Goal: Task Accomplishment & Management: Manage account settings

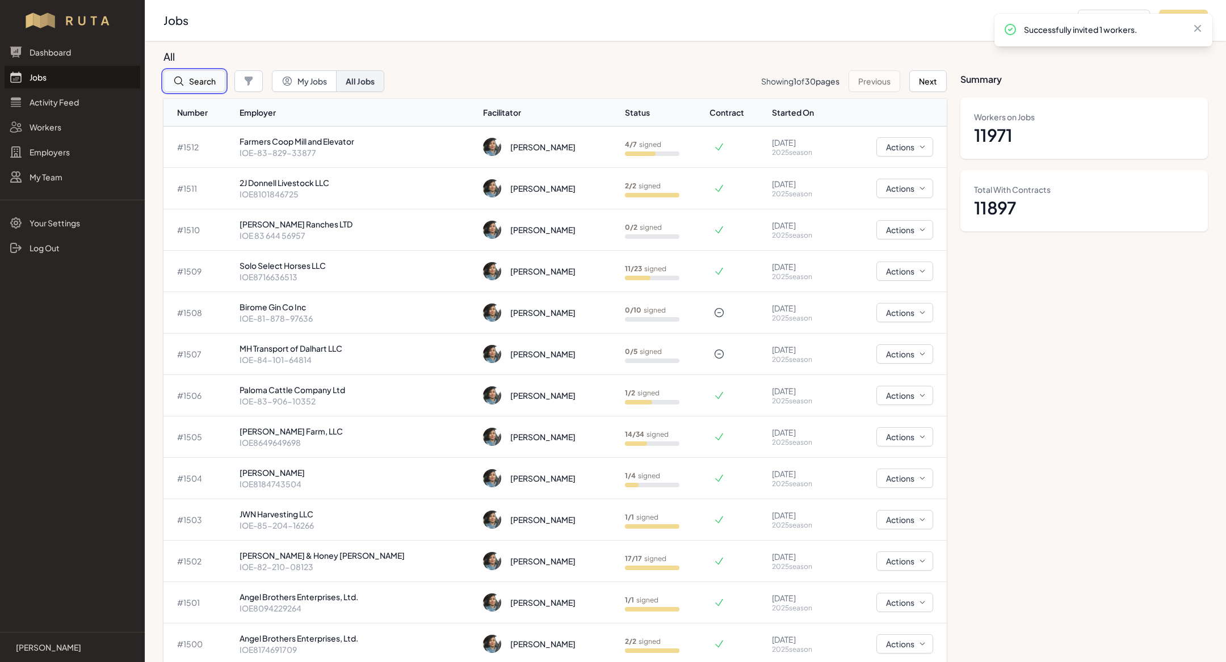
click at [200, 75] on button "Search" at bounding box center [194, 81] width 62 height 22
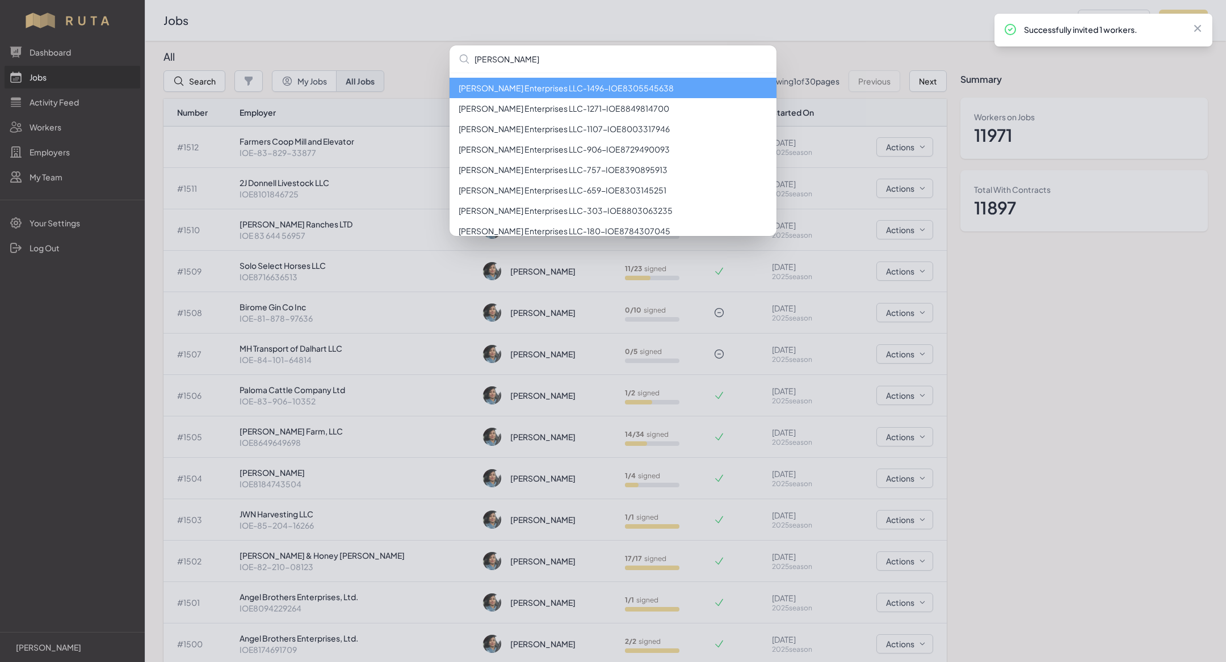
type input "earl"
click at [597, 80] on li "Earl Roy Enterprises LLC - 1496 - IOE8305545638" at bounding box center [612, 88] width 327 height 20
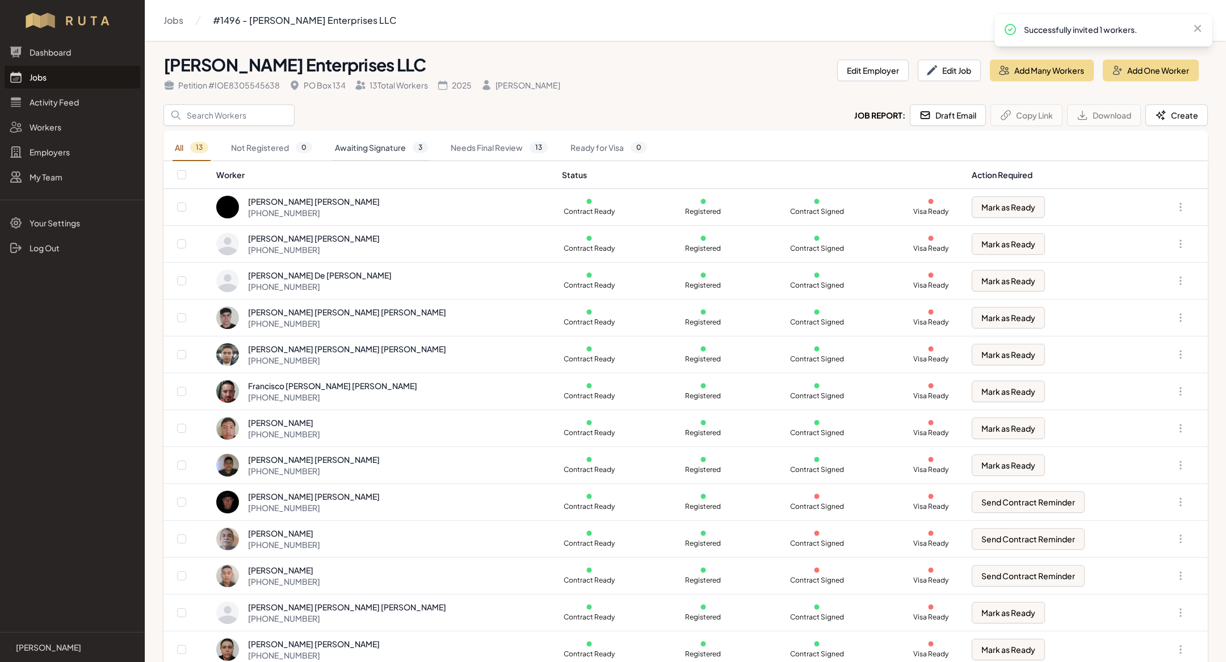
click at [393, 154] on link "Awaiting Signature 3" at bounding box center [382, 148] width 98 height 26
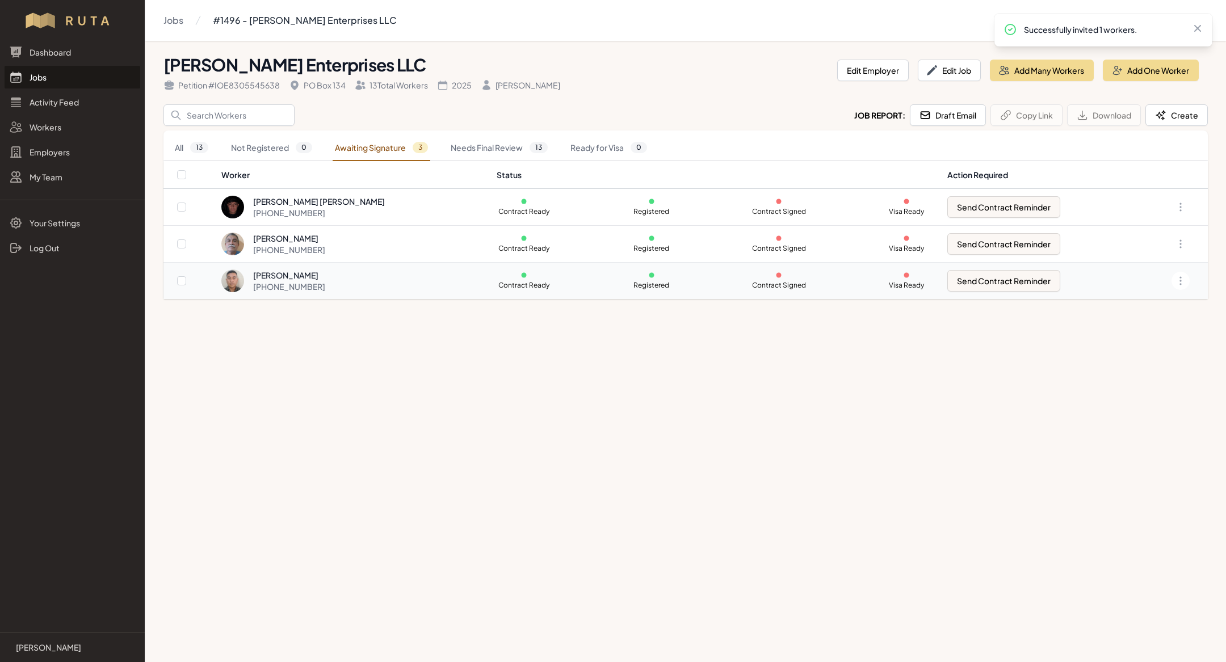
click at [309, 284] on div "[PHONE_NUMBER]" at bounding box center [289, 286] width 72 height 11
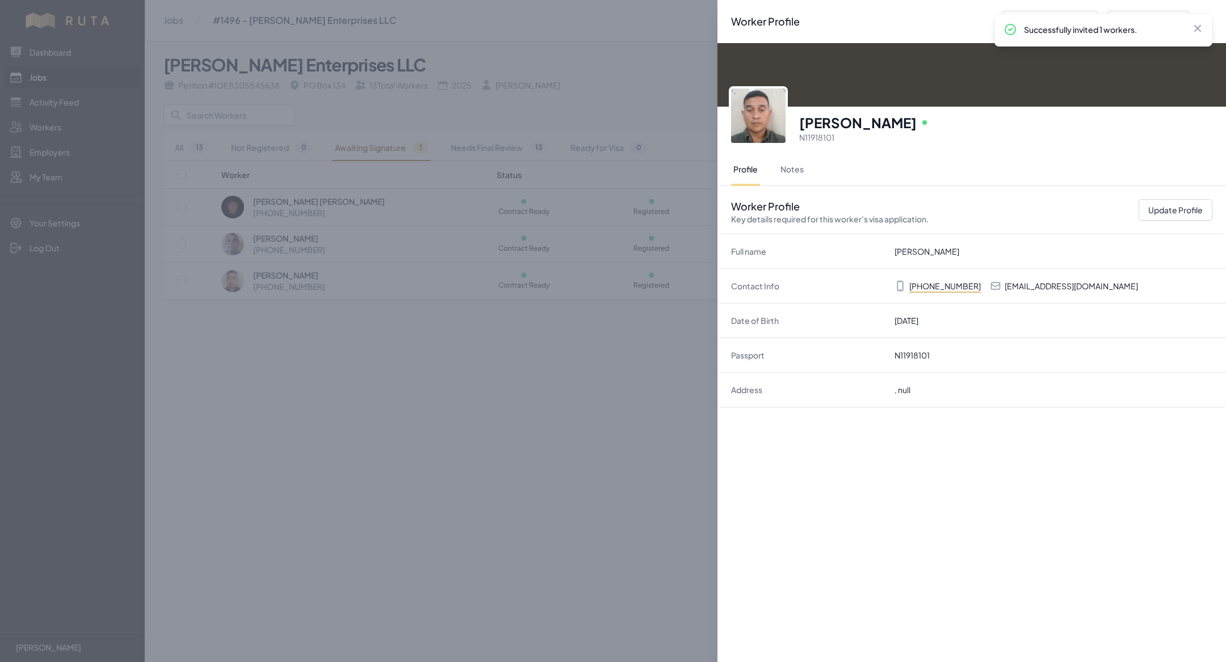
click at [1083, 288] on p "[EMAIL_ADDRESS][DOMAIN_NAME]" at bounding box center [1070, 285] width 133 height 11
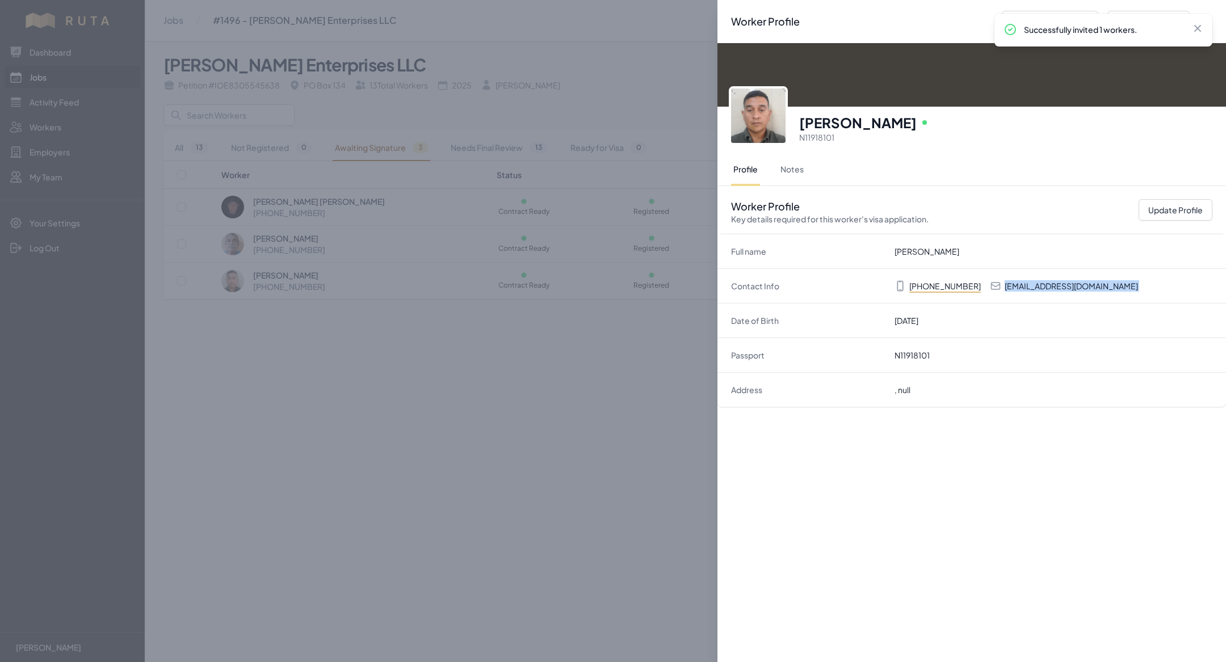
click at [502, 404] on div "Worker Profile Previous Worker Next Worker Close panel [PERSON_NAME] Online N11…" at bounding box center [613, 331] width 1226 height 662
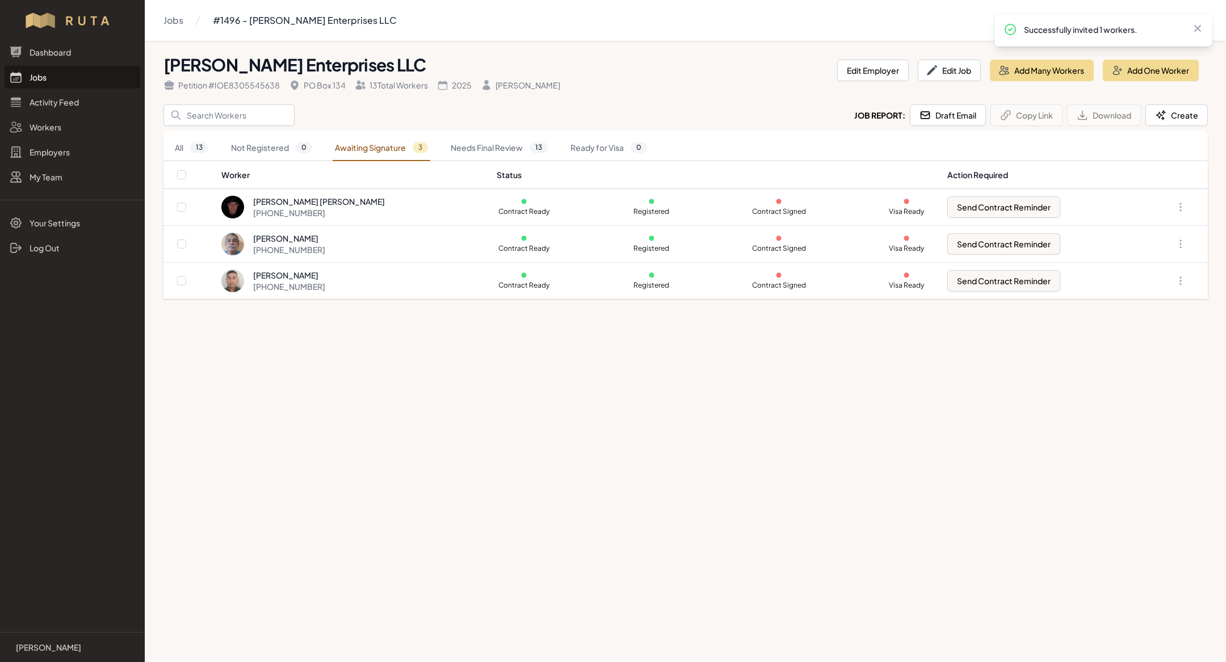
click at [56, 83] on link "Jobs" at bounding box center [73, 77] width 136 height 23
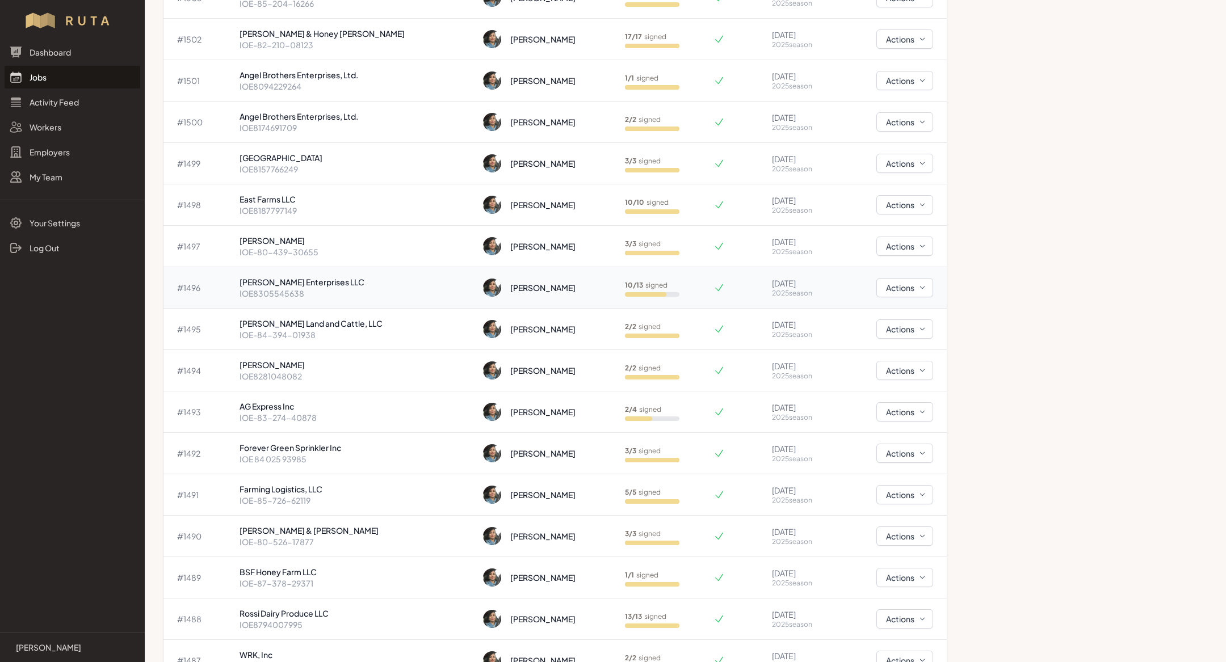
scroll to position [510, 0]
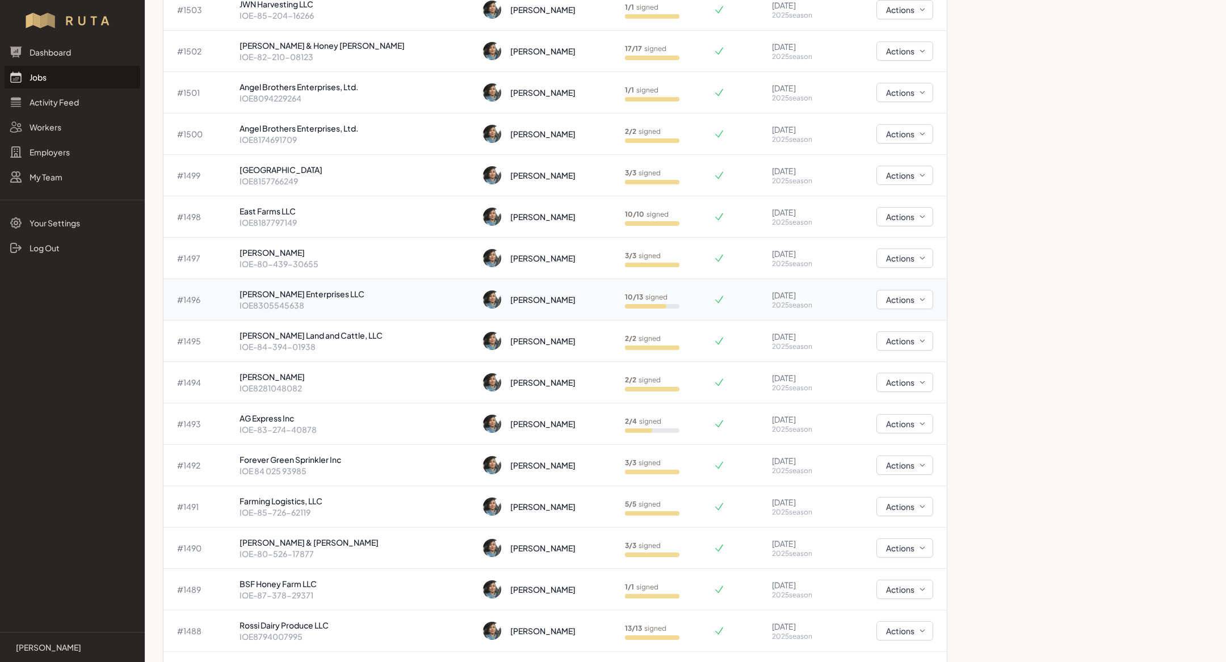
click at [348, 283] on td "[PERSON_NAME] Enterprises LLC IOE8305545638" at bounding box center [356, 299] width 243 height 41
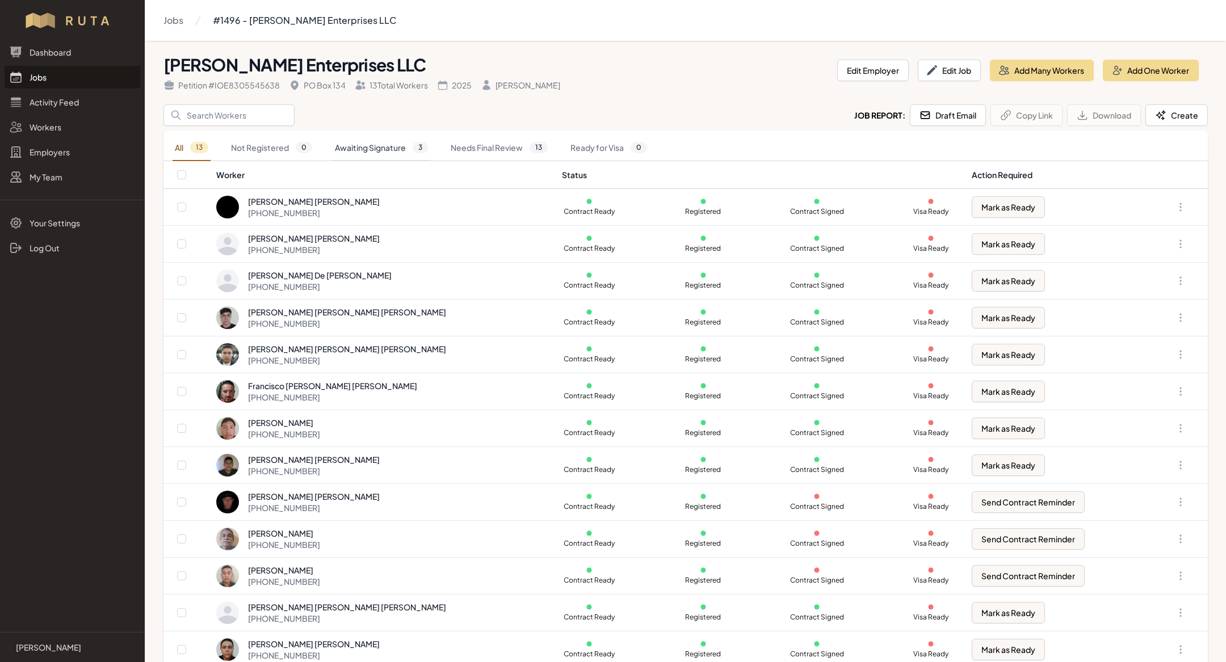
click at [379, 145] on link "Awaiting Signature 3" at bounding box center [382, 148] width 98 height 26
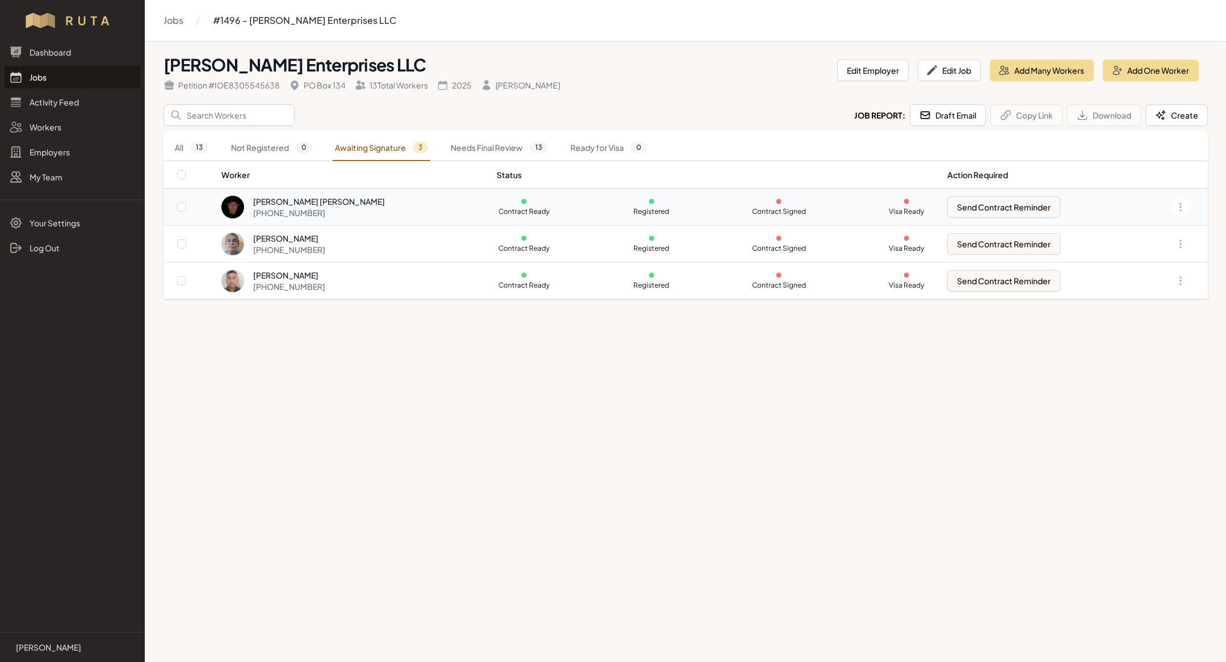
click at [361, 221] on td "[PERSON_NAME] [PERSON_NAME] [PHONE_NUMBER]" at bounding box center [355, 207] width 269 height 37
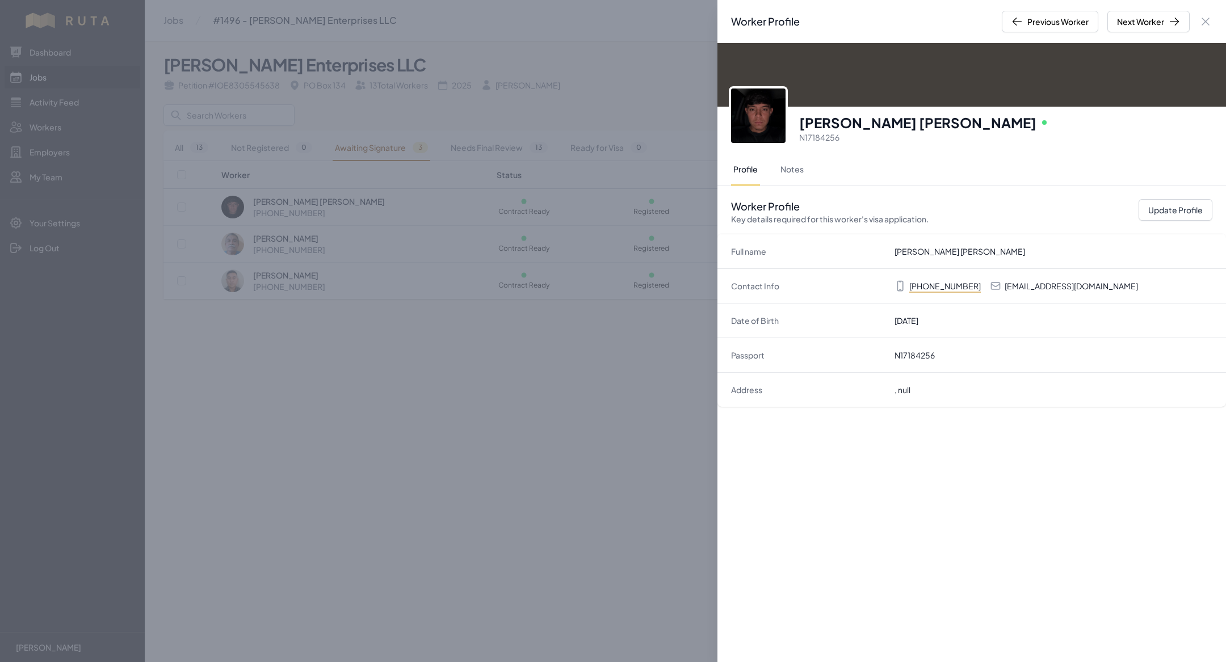
click at [744, 123] on img at bounding box center [758, 116] width 54 height 54
click at [396, 315] on div "Worker Profile Previous Worker Next Worker Close panel [PERSON_NAME] [PERSON_NA…" at bounding box center [613, 331] width 1226 height 662
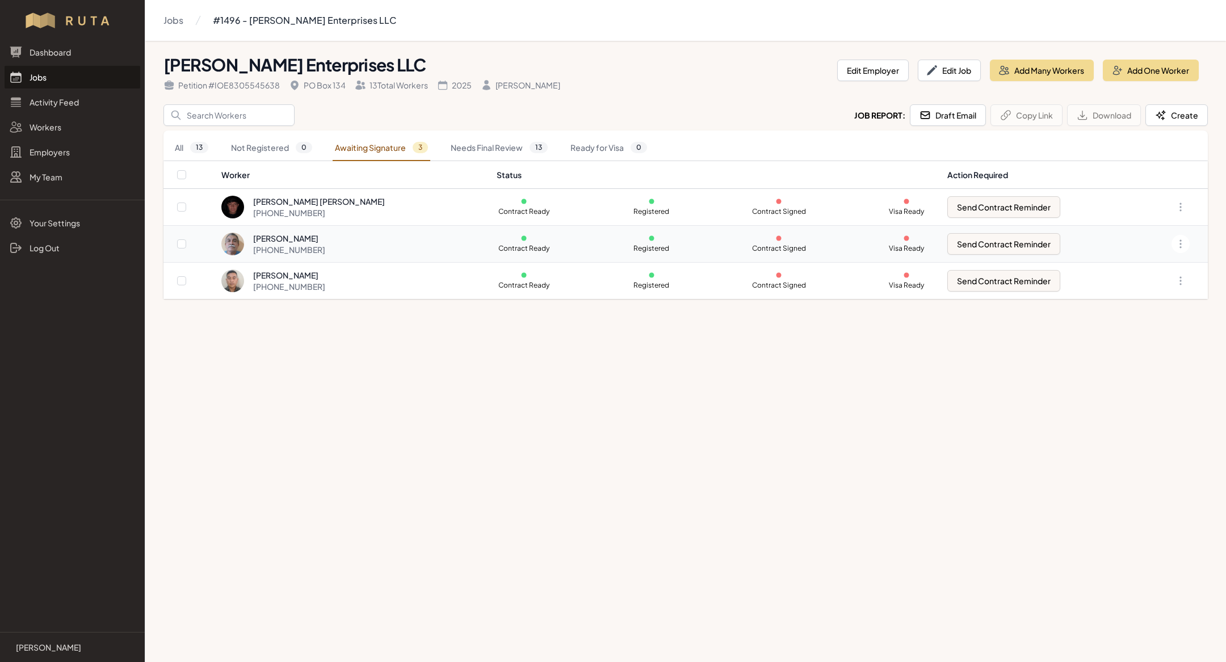
click at [297, 230] on td "[PERSON_NAME] [PHONE_NUMBER]" at bounding box center [355, 244] width 269 height 37
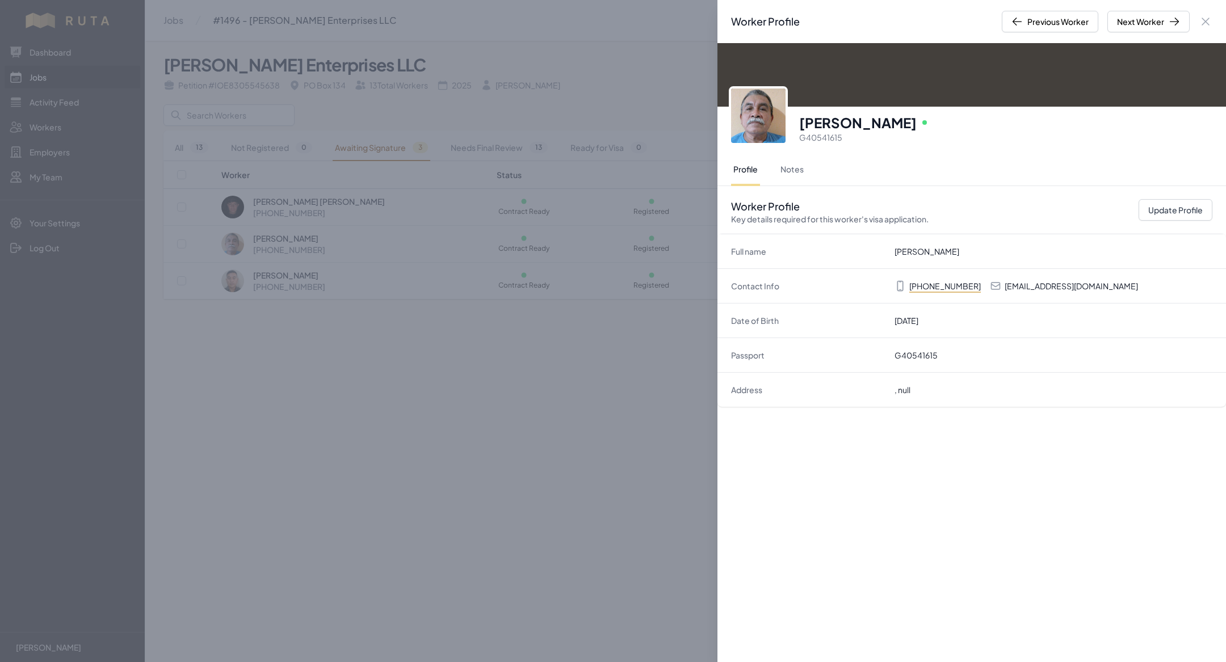
click at [289, 324] on div "Worker Profile Previous Worker Next Worker Close panel [PERSON_NAME] Online G40…" at bounding box center [613, 331] width 1226 height 662
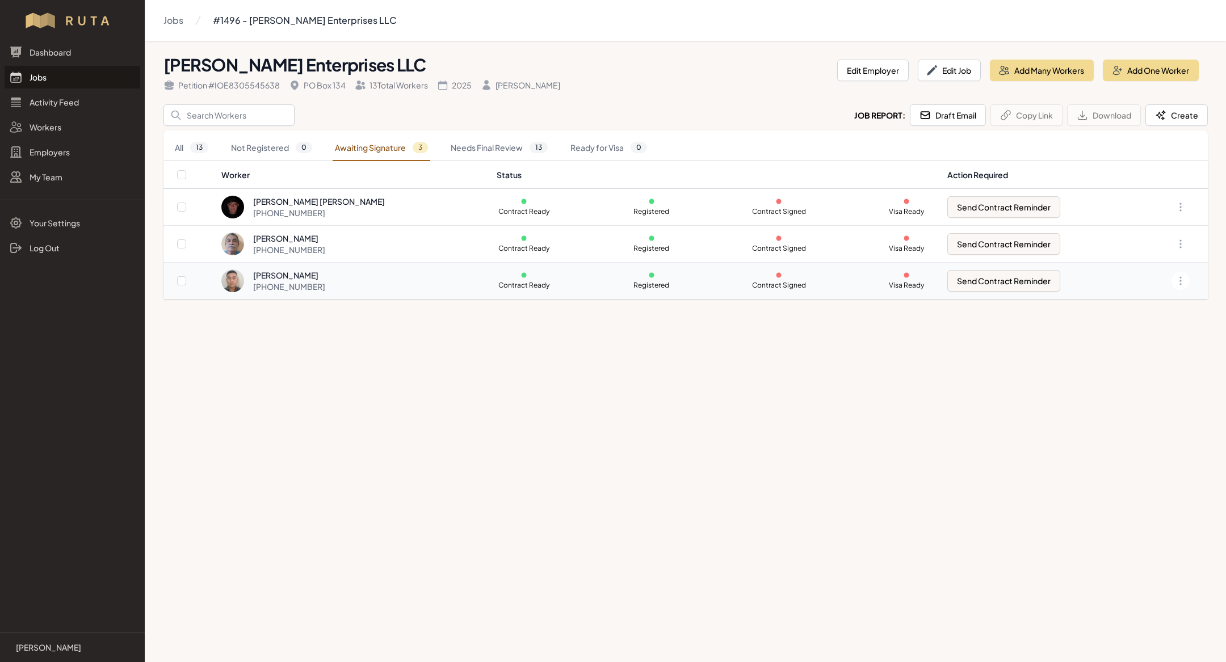
click at [275, 275] on div "[PERSON_NAME]" at bounding box center [289, 275] width 72 height 11
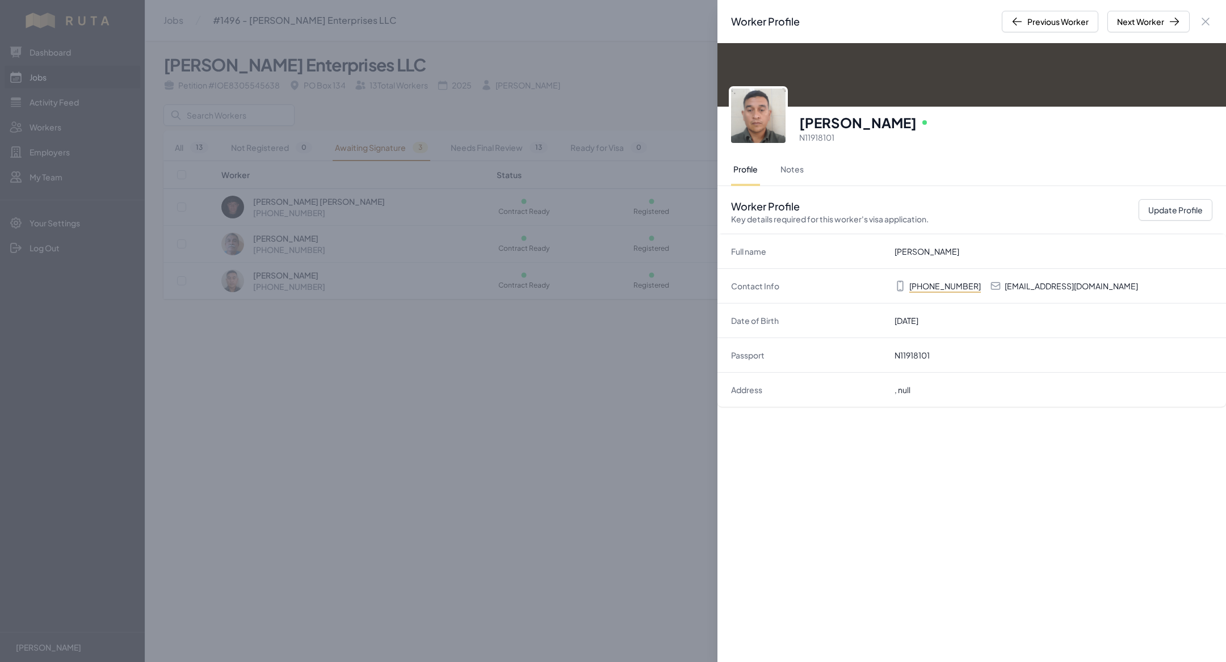
click at [270, 386] on div "Worker Profile Previous Worker Next Worker Close panel [PERSON_NAME] Online N11…" at bounding box center [613, 331] width 1226 height 662
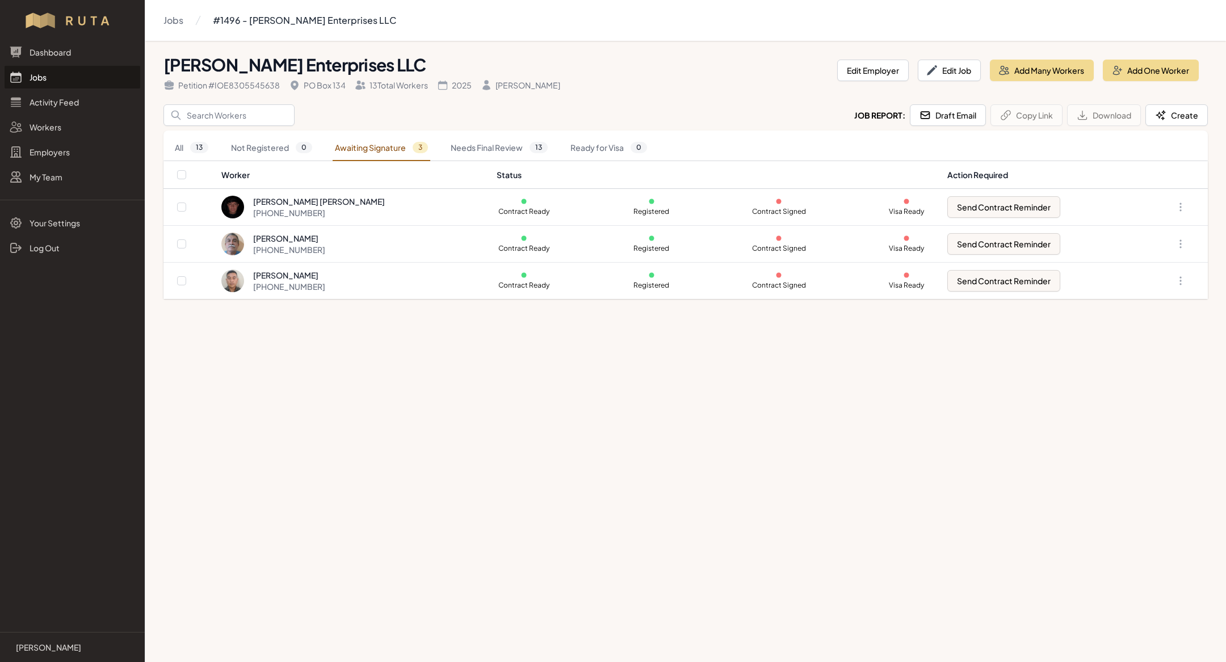
click at [52, 73] on link "Jobs" at bounding box center [73, 77] width 136 height 23
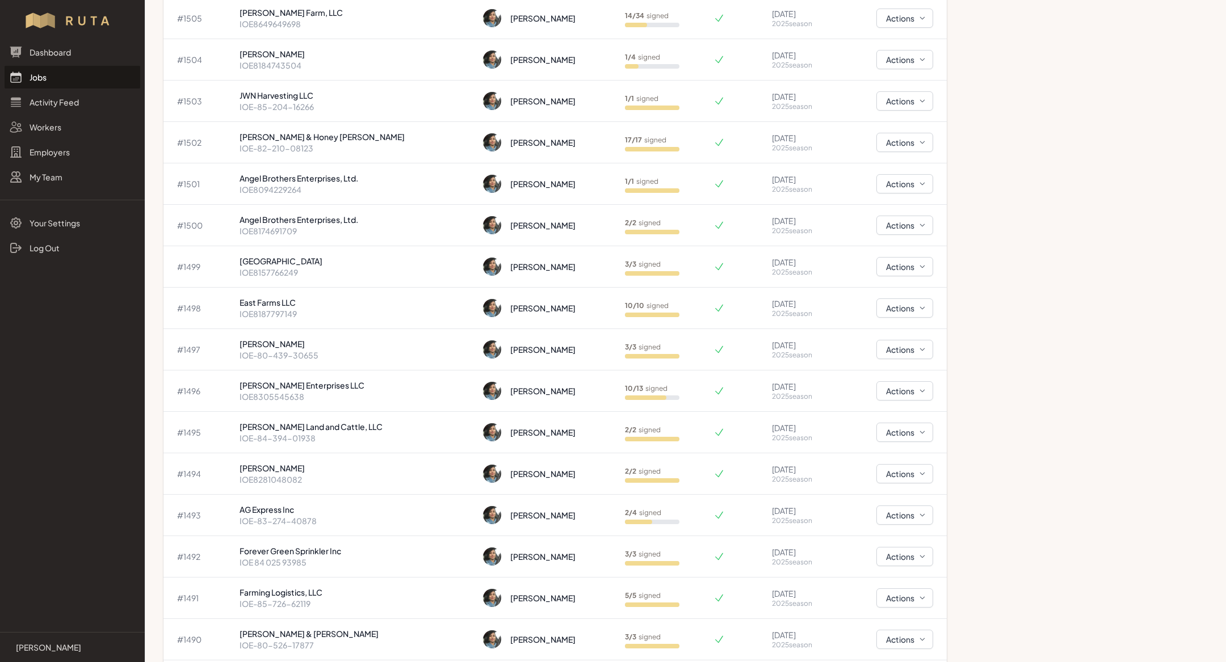
scroll to position [419, 0]
click at [394, 515] on p "IOE-83-274-40878" at bounding box center [356, 520] width 234 height 11
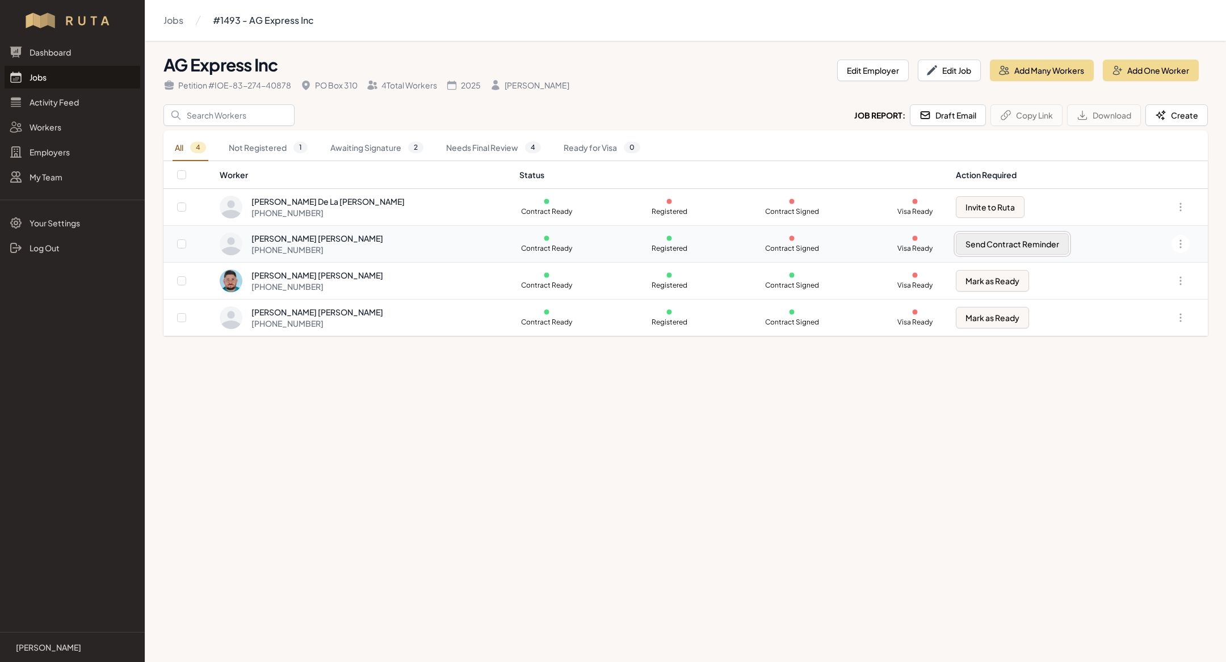
click at [991, 247] on button "Send Contract Reminder" at bounding box center [1012, 244] width 113 height 22
checkbox input "true"
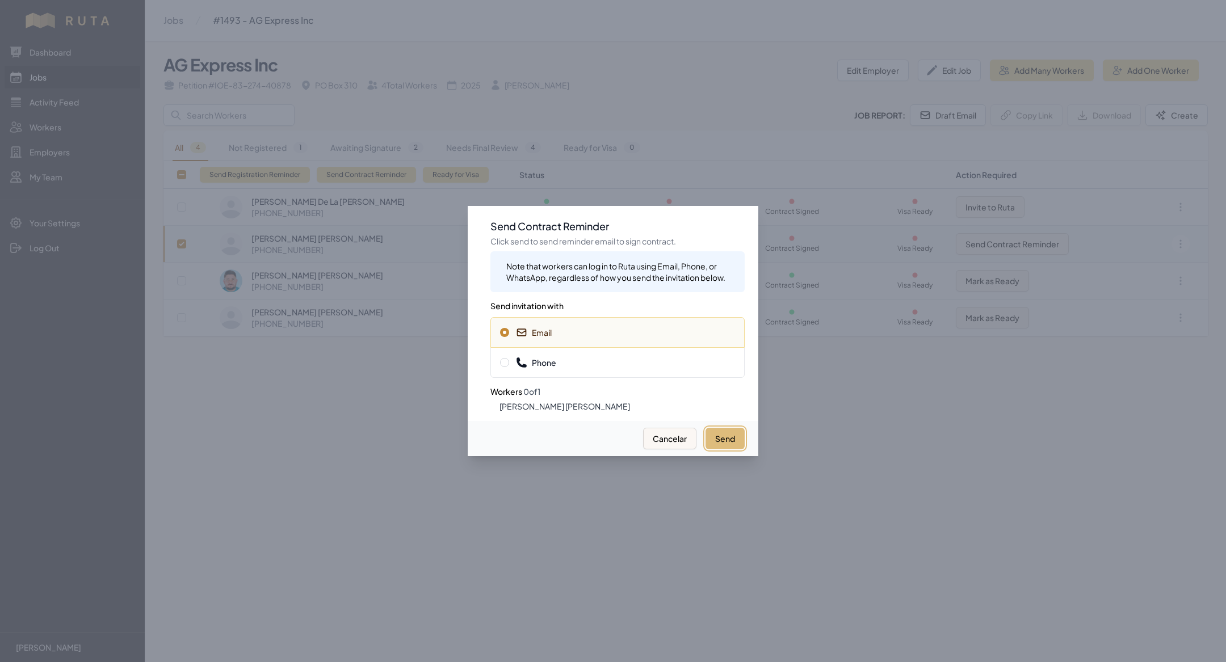
click at [724, 443] on button "Send" at bounding box center [724, 439] width 39 height 22
click at [633, 371] on div "Phone" at bounding box center [617, 362] width 254 height 31
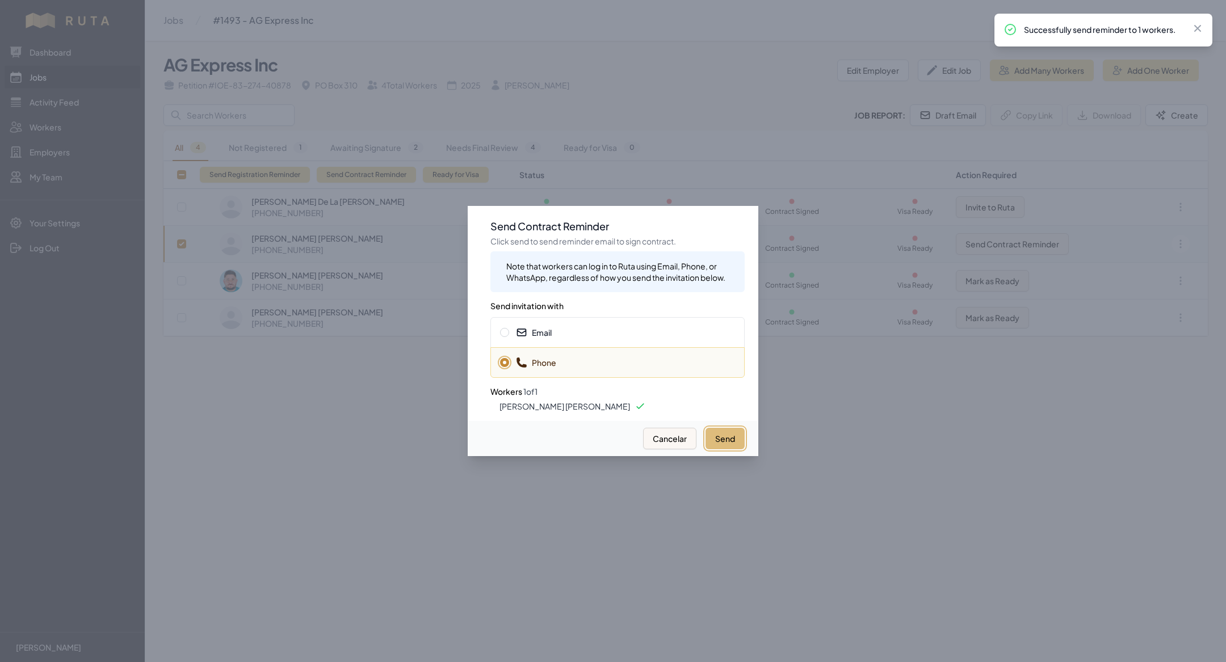
click at [713, 441] on button "Send" at bounding box center [724, 439] width 39 height 22
click at [520, 337] on icon at bounding box center [521, 332] width 11 height 11
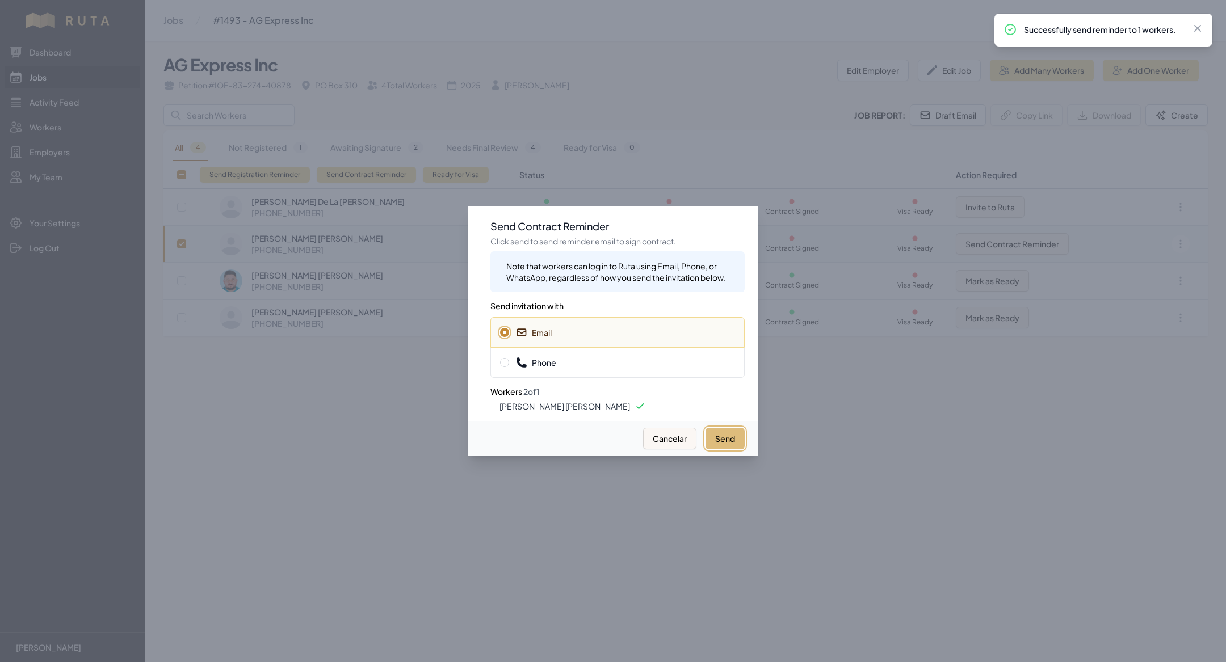
click at [730, 443] on button "Send" at bounding box center [724, 439] width 39 height 22
click at [237, 439] on div at bounding box center [613, 331] width 1226 height 662
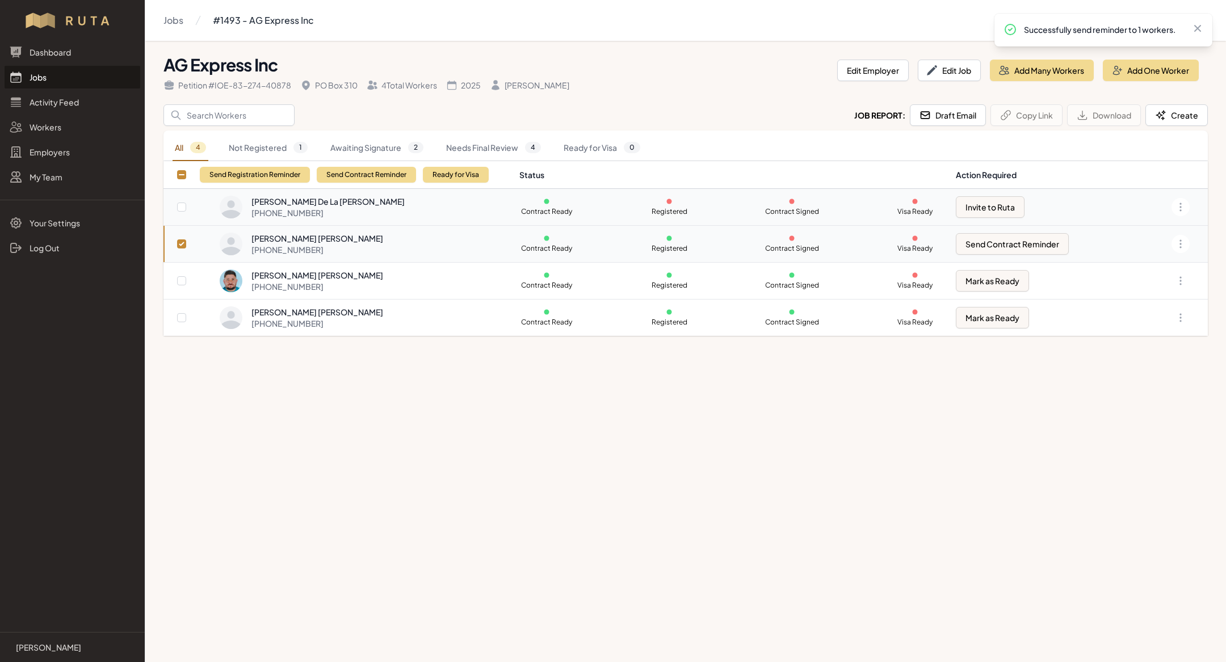
click at [313, 200] on div "[PERSON_NAME] De La [PERSON_NAME]" at bounding box center [327, 201] width 153 height 11
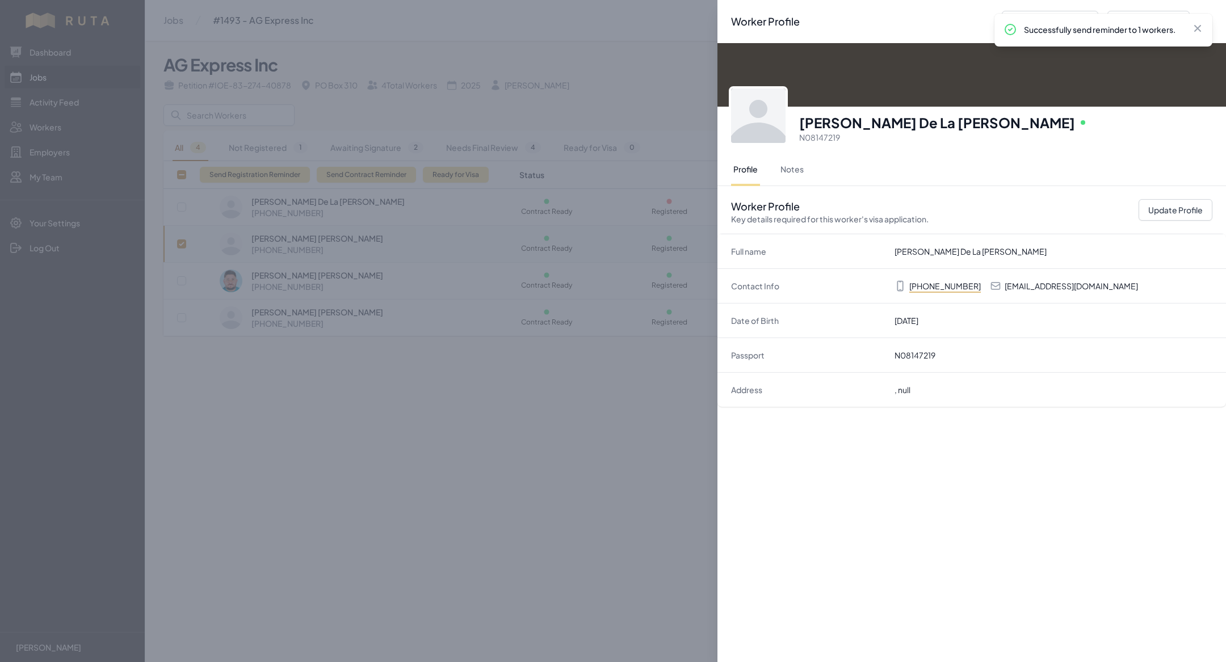
click at [456, 392] on div "Worker Profile Previous Worker Next Worker Close panel [PERSON_NAME] De La [PER…" at bounding box center [613, 331] width 1226 height 662
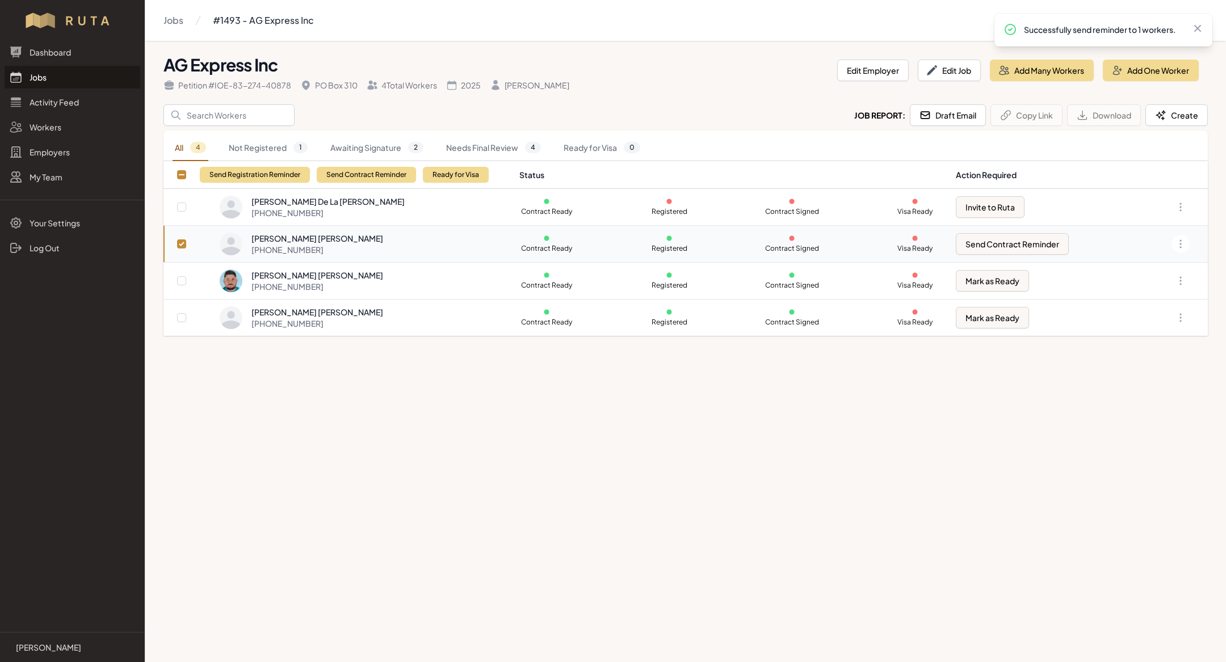
click at [58, 77] on link "Jobs" at bounding box center [73, 77] width 136 height 23
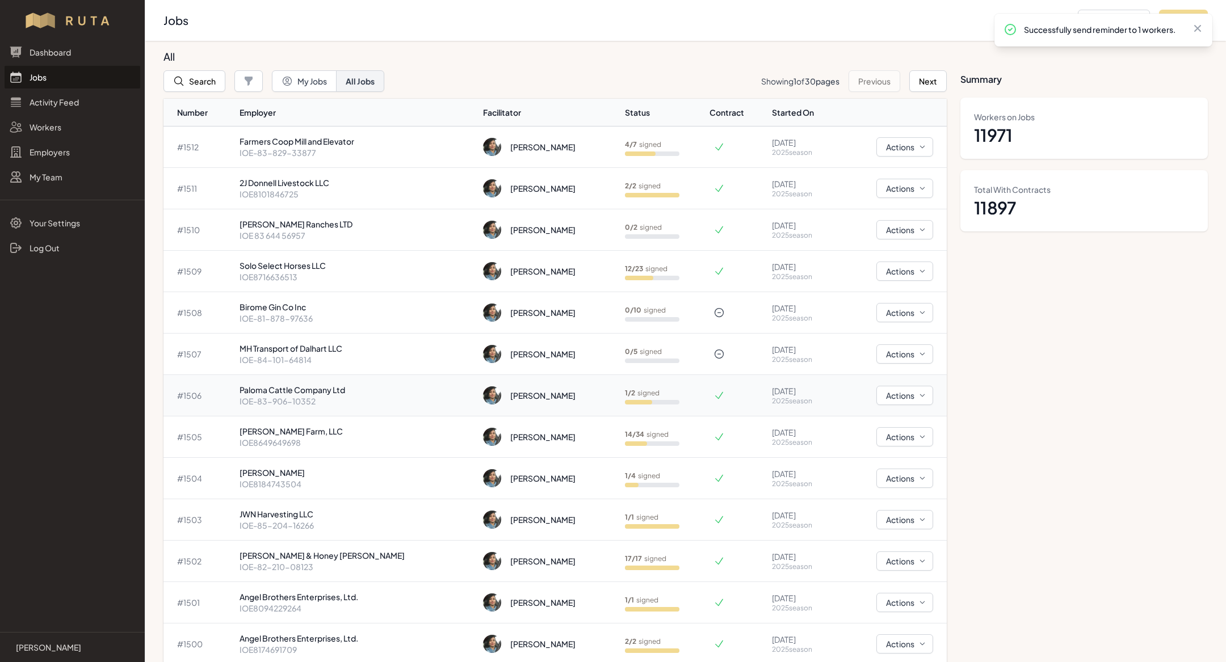
click at [350, 387] on p "Paloma Cattle Company Ltd" at bounding box center [356, 389] width 234 height 11
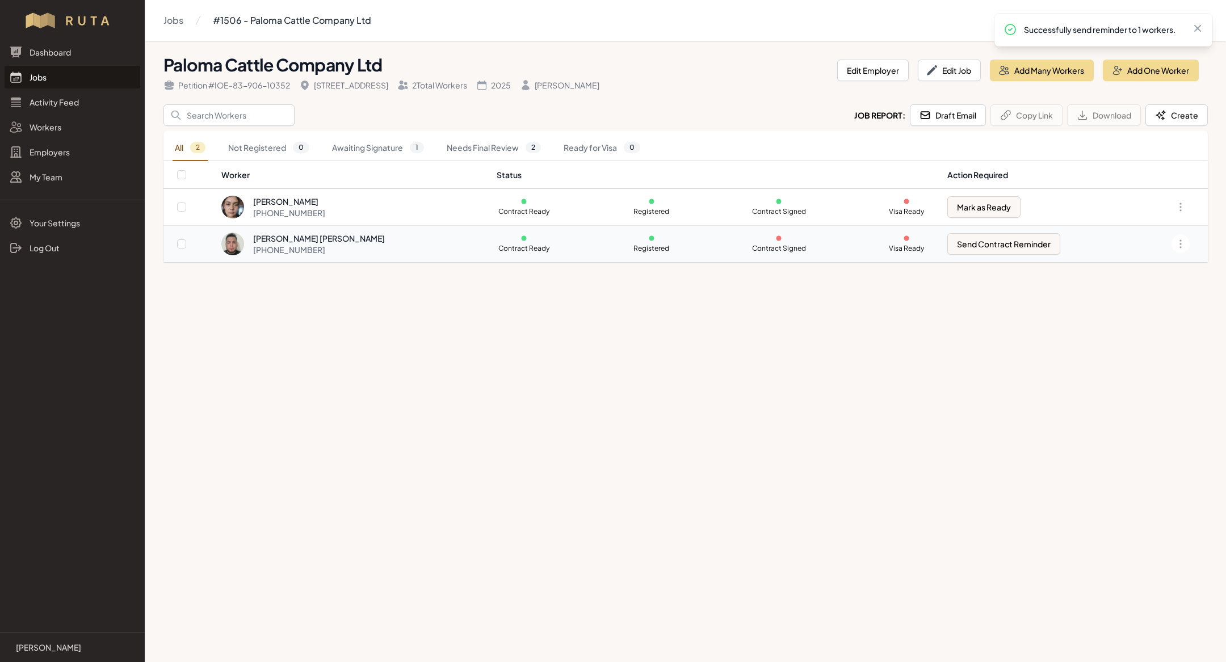
click at [318, 239] on div "[PERSON_NAME] [PERSON_NAME]" at bounding box center [319, 238] width 132 height 11
